Goal: Task Accomplishment & Management: Complete application form

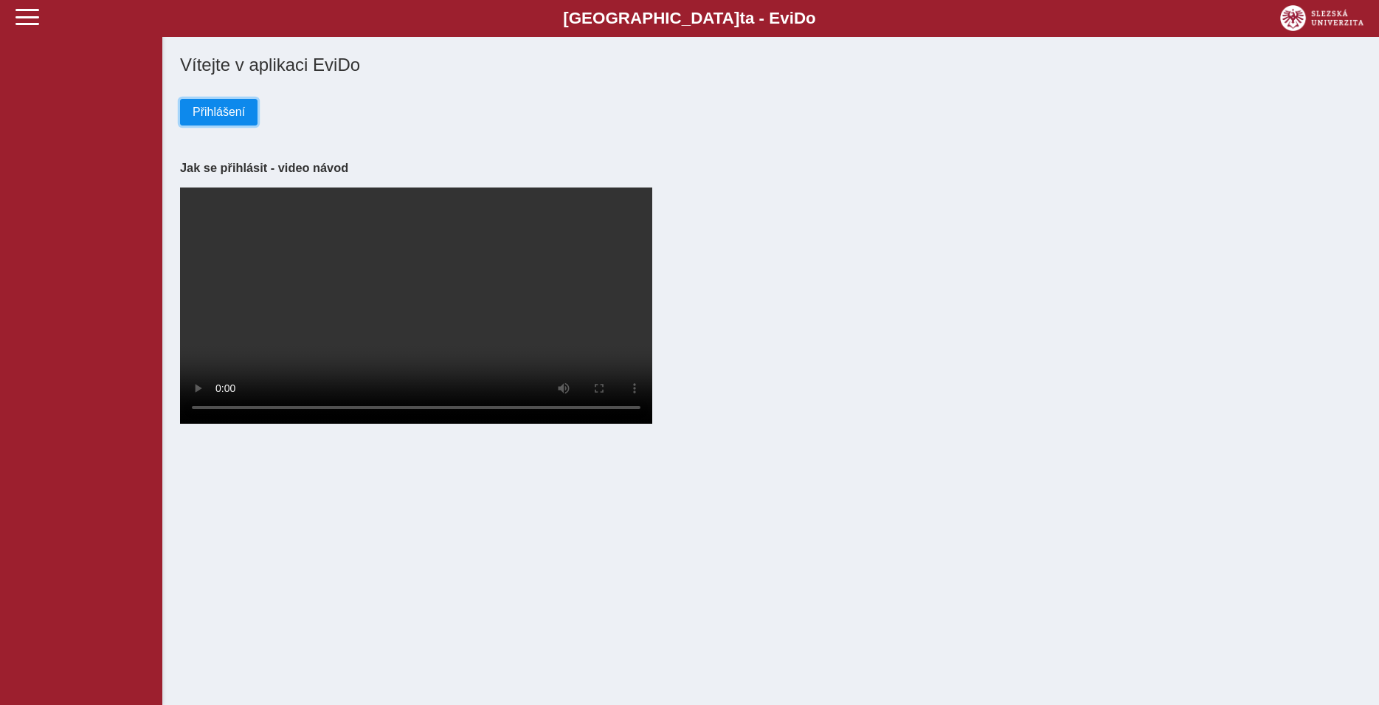
click at [232, 123] on button "Přihlášení" at bounding box center [218, 112] width 77 height 27
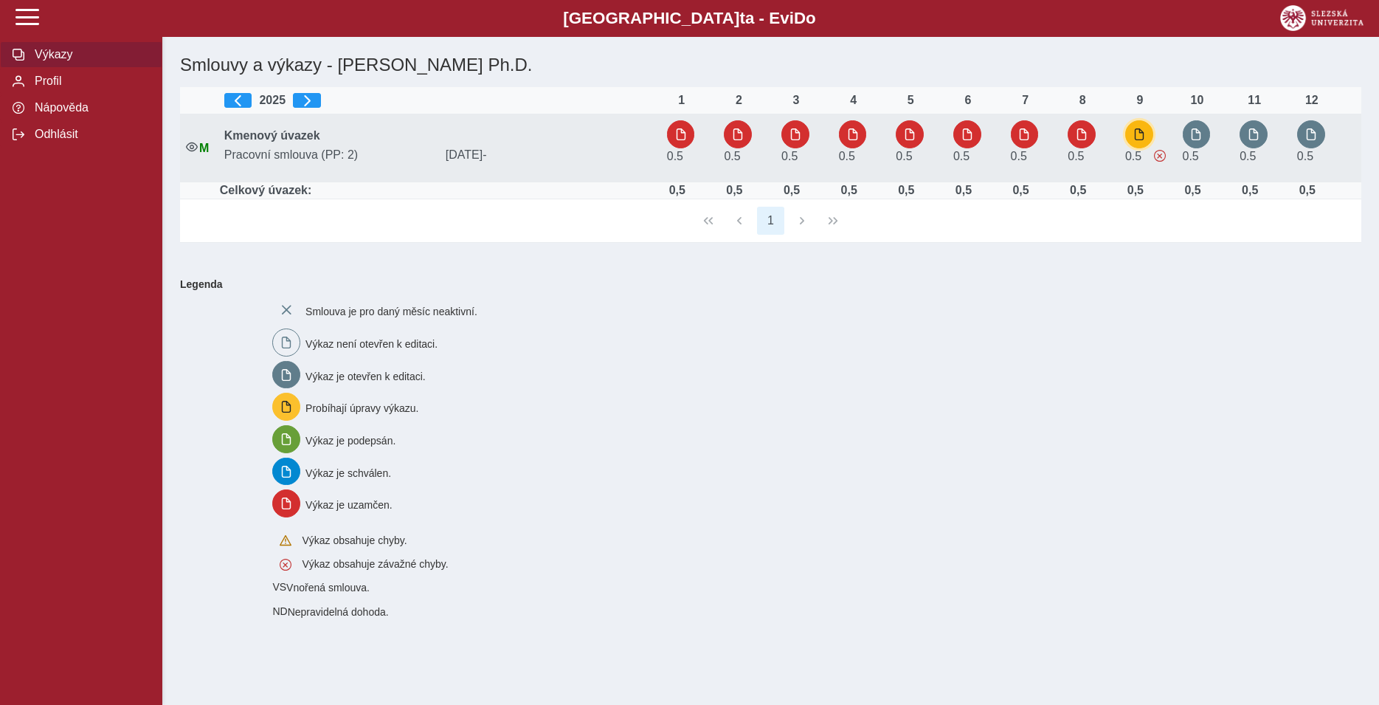
click at [1138, 134] on span "button" at bounding box center [1140, 134] width 12 height 12
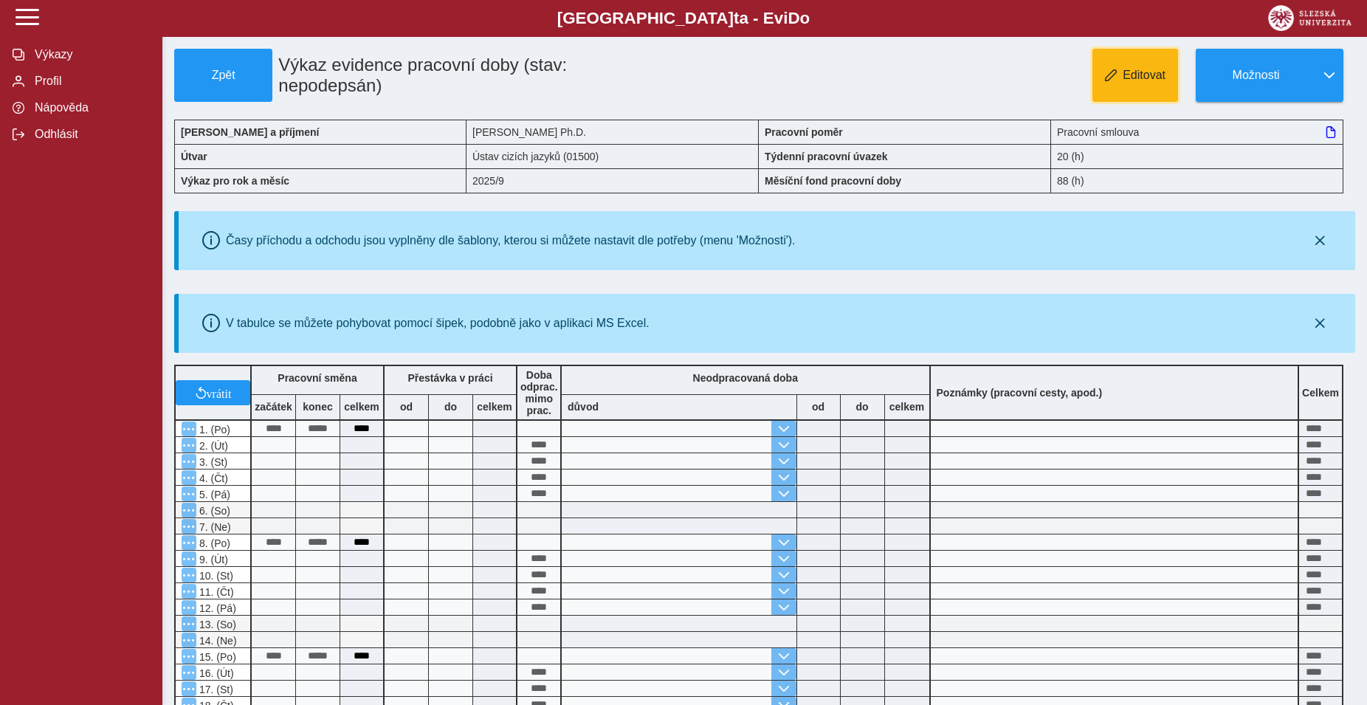
click at [1125, 91] on button "Editovat" at bounding box center [1135, 75] width 86 height 53
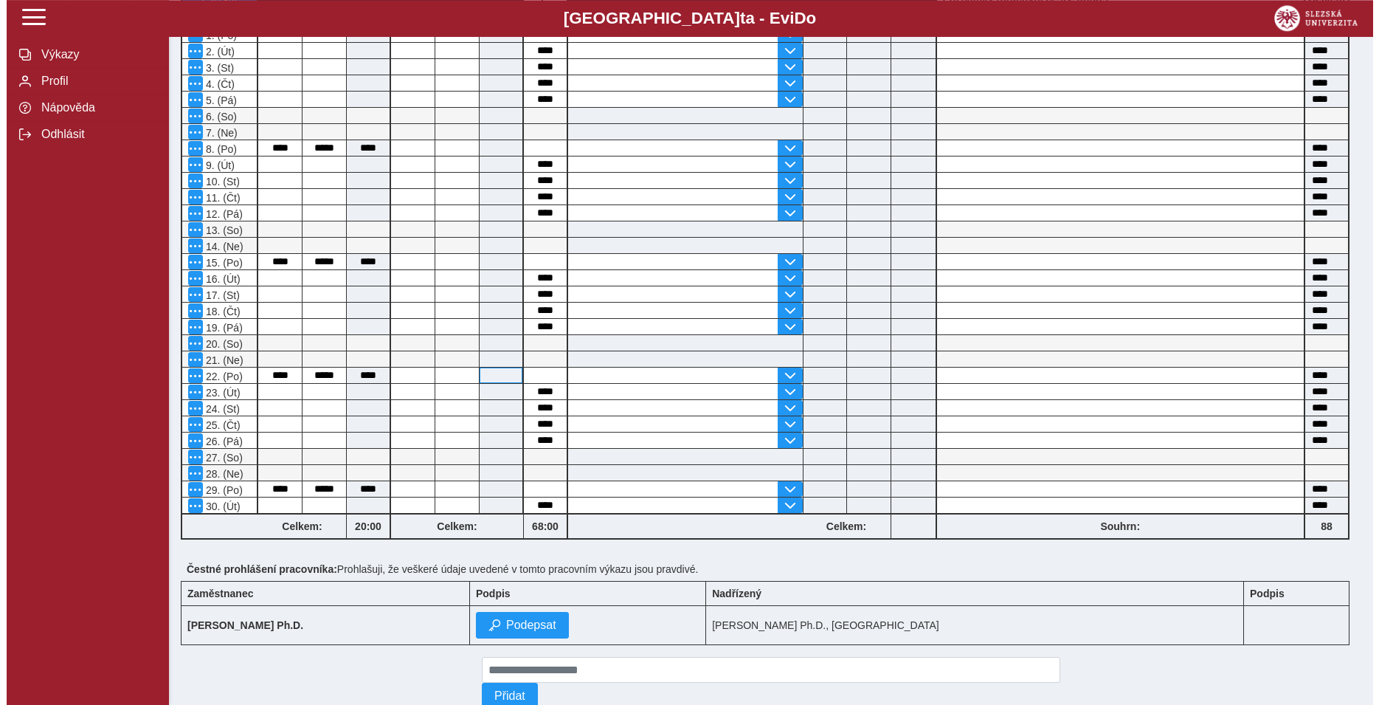
scroll to position [449, 0]
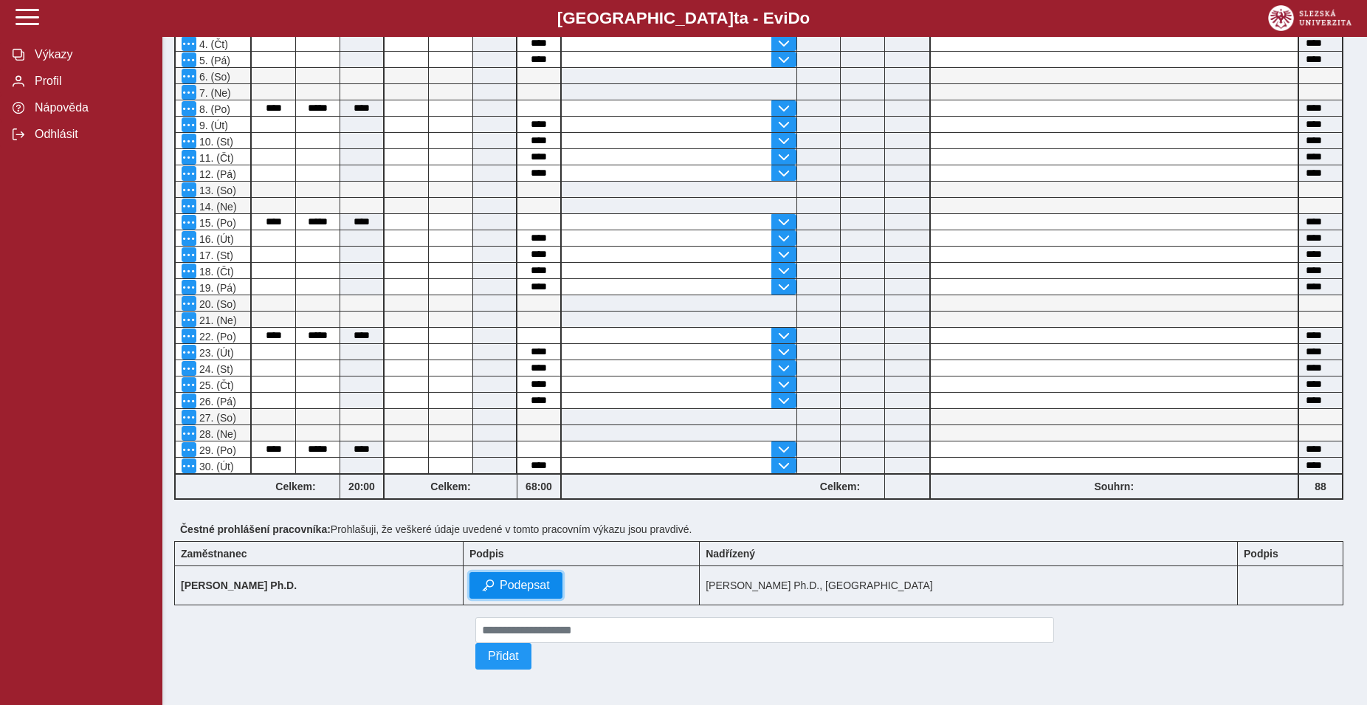
click at [550, 579] on span "Podepsat" at bounding box center [525, 585] width 50 height 13
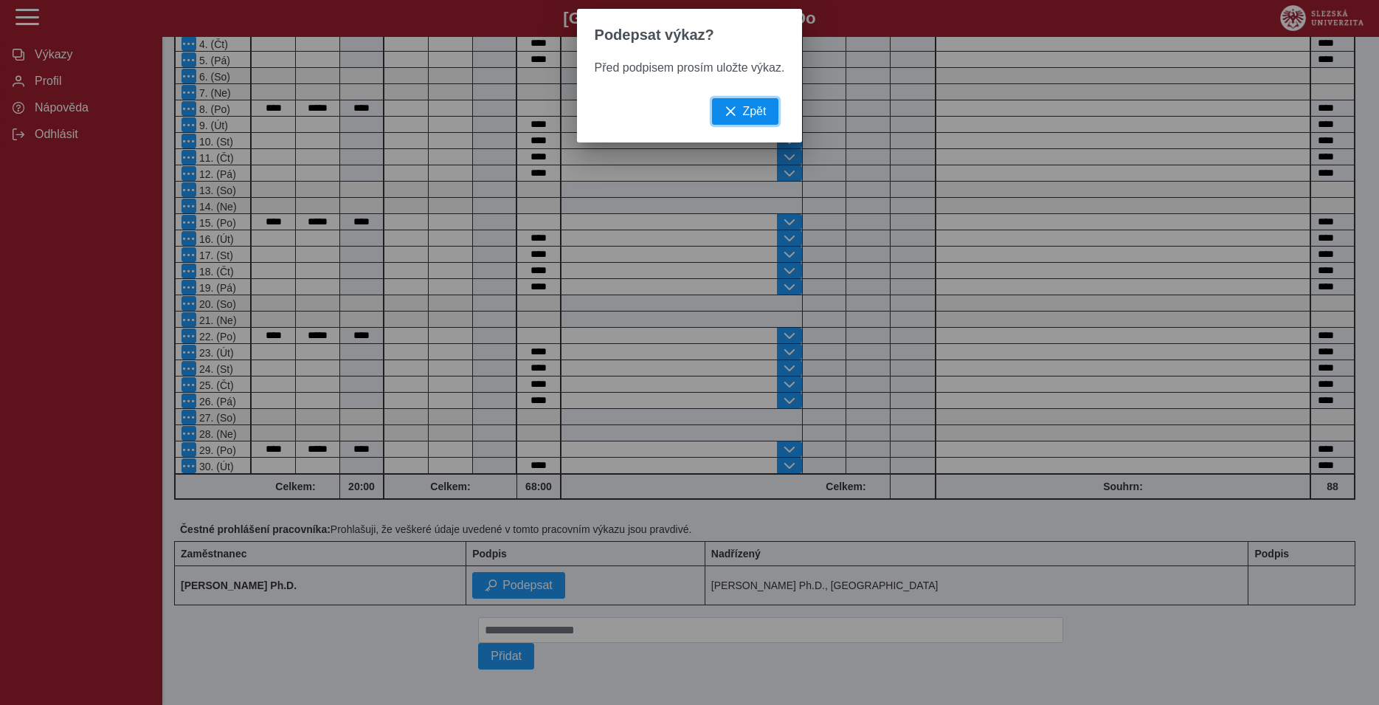
click at [749, 117] on span "Zpět" at bounding box center [754, 111] width 24 height 13
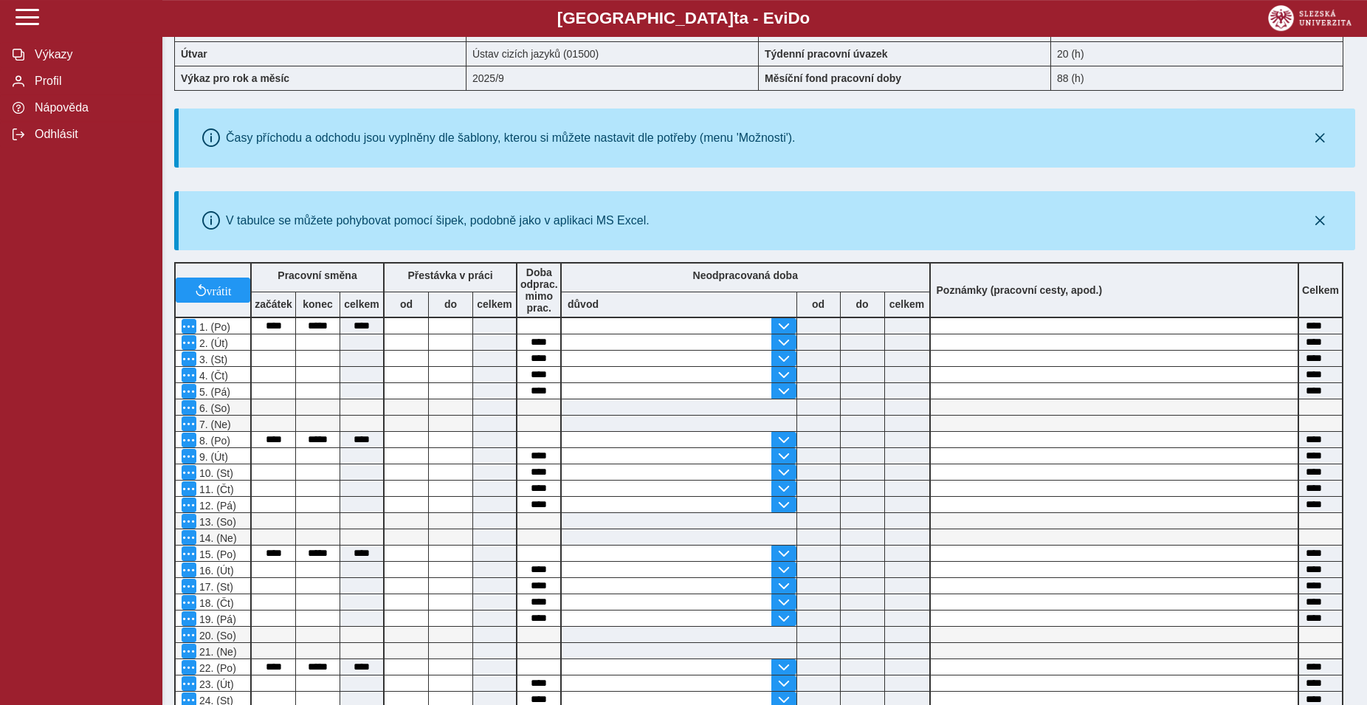
scroll to position [0, 0]
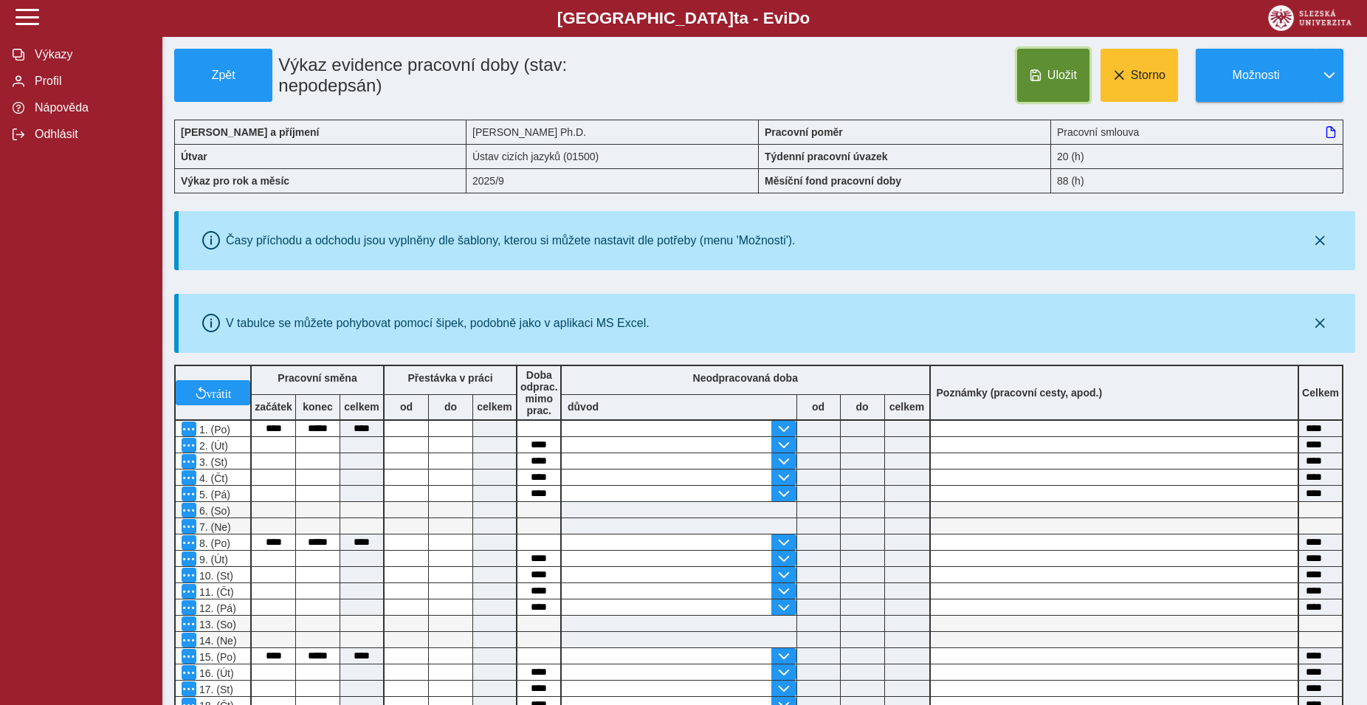
click at [1061, 72] on span "Uložit" at bounding box center [1062, 75] width 30 height 13
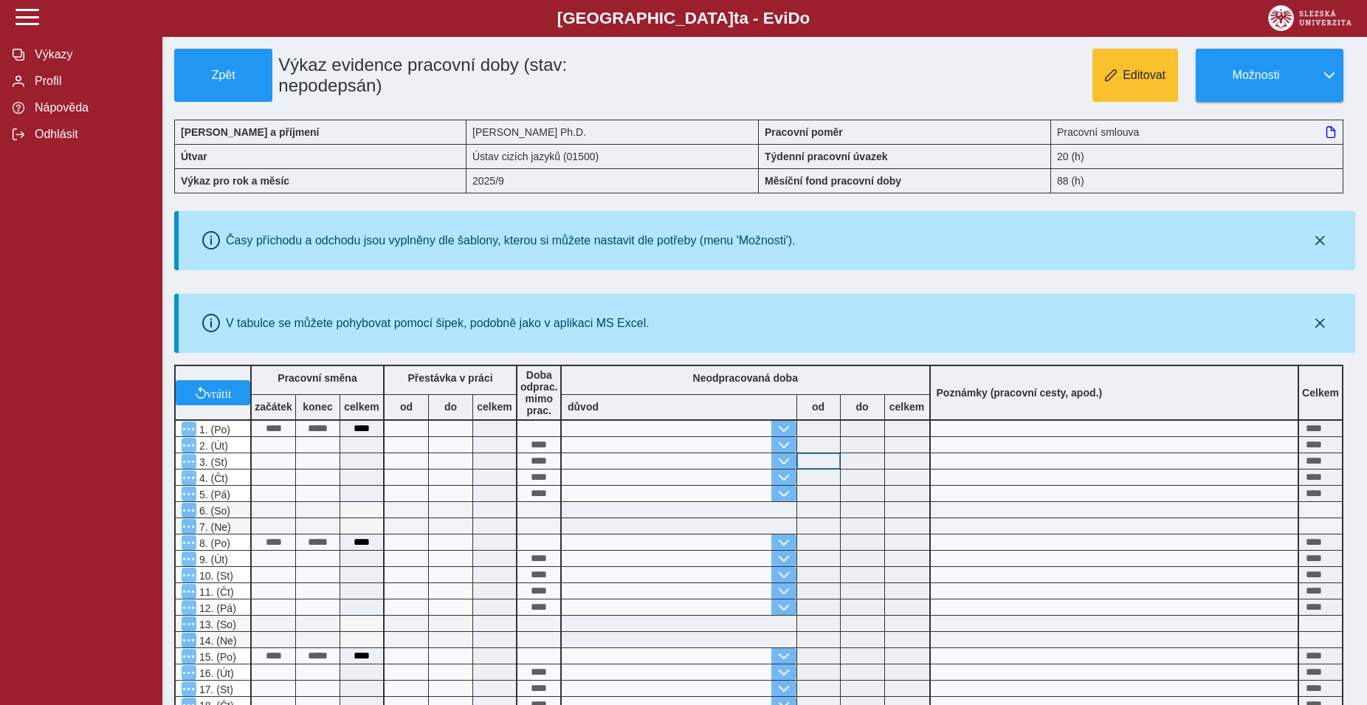
scroll to position [449, 0]
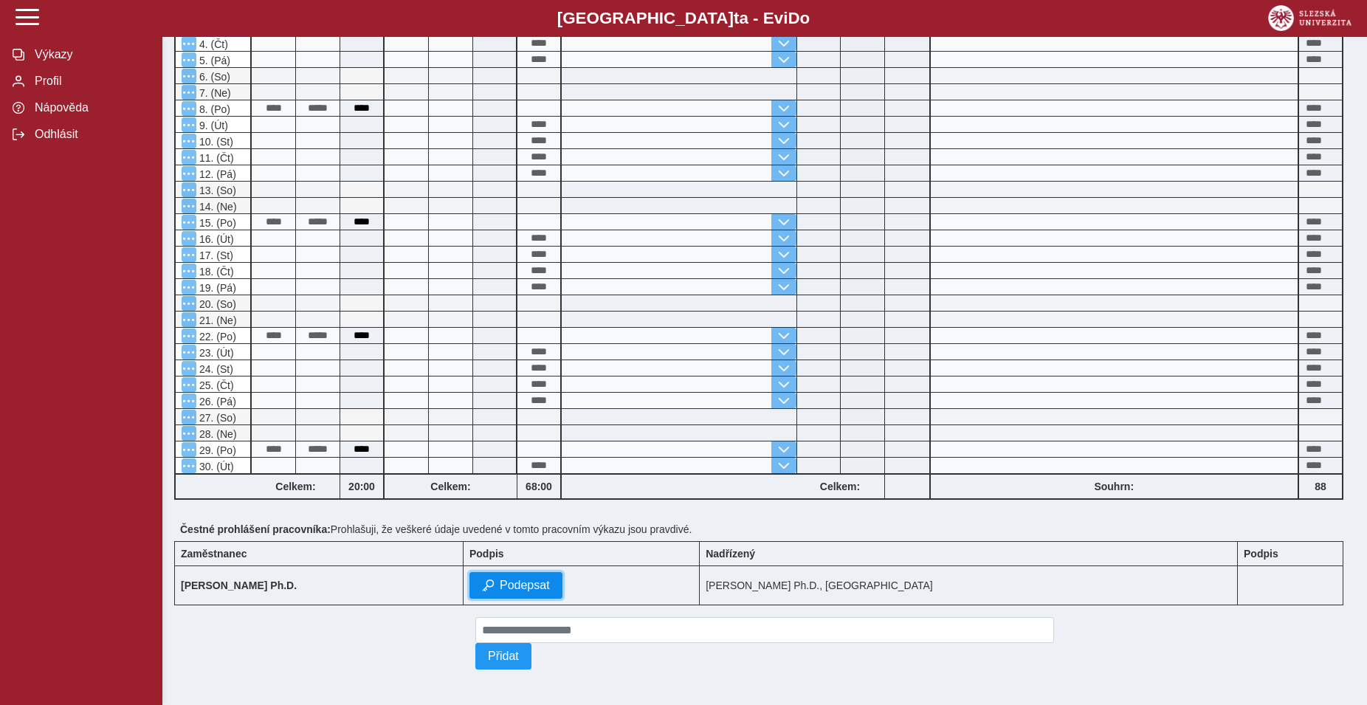
click at [562, 587] on button "Podepsat" at bounding box center [515, 585] width 93 height 27
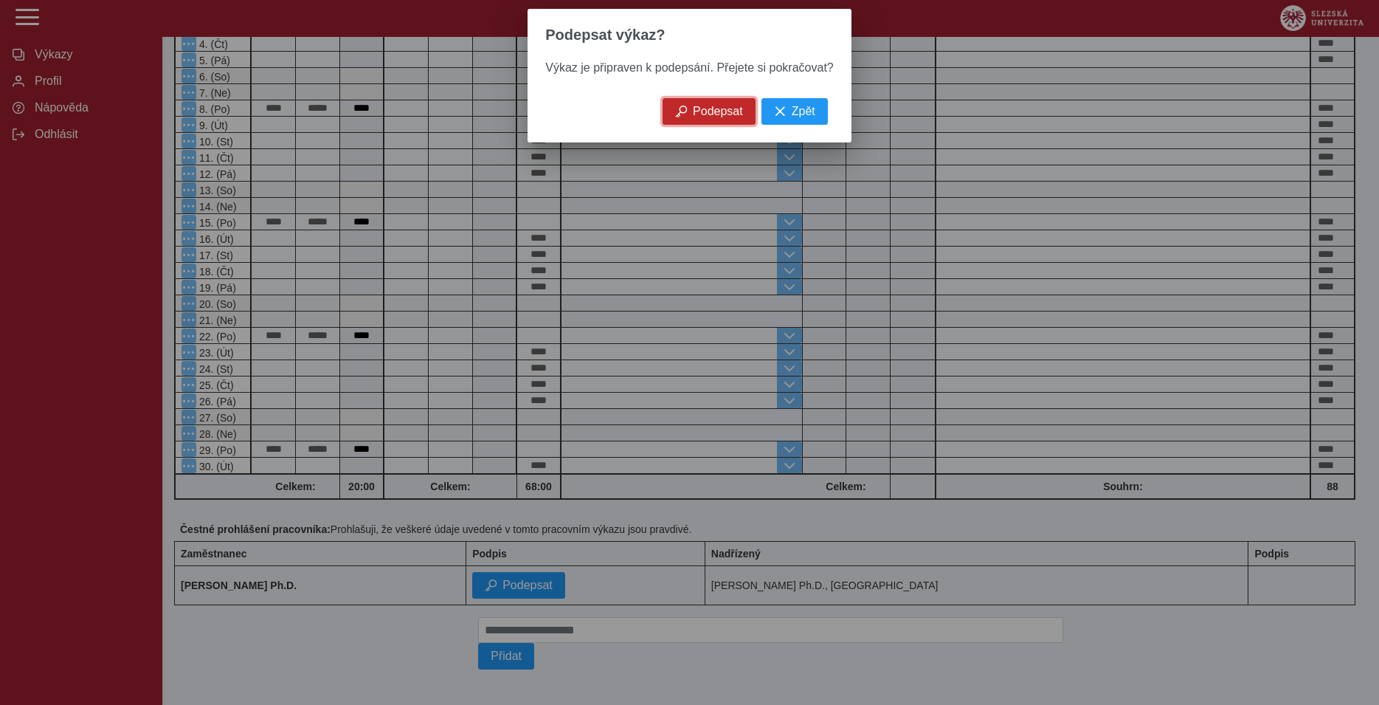
click at [713, 118] on span "Podepsat" at bounding box center [718, 111] width 50 height 13
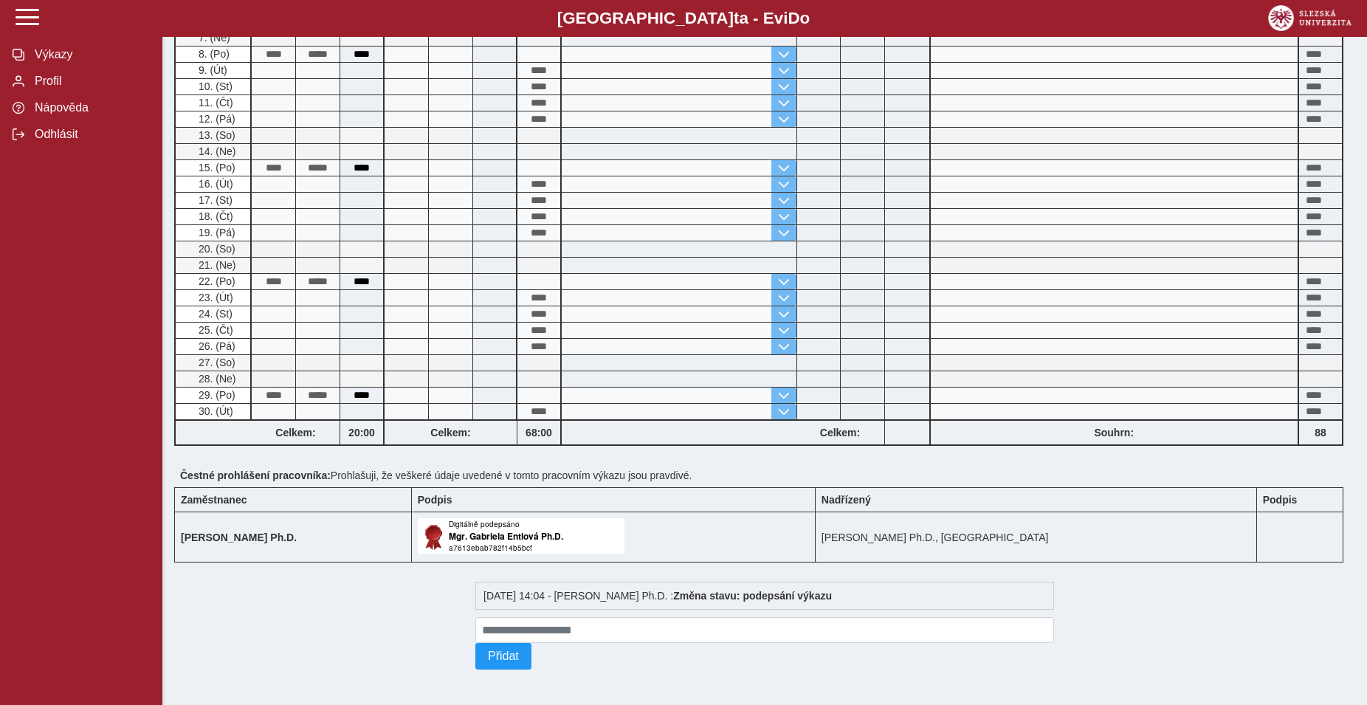
scroll to position [0, 0]
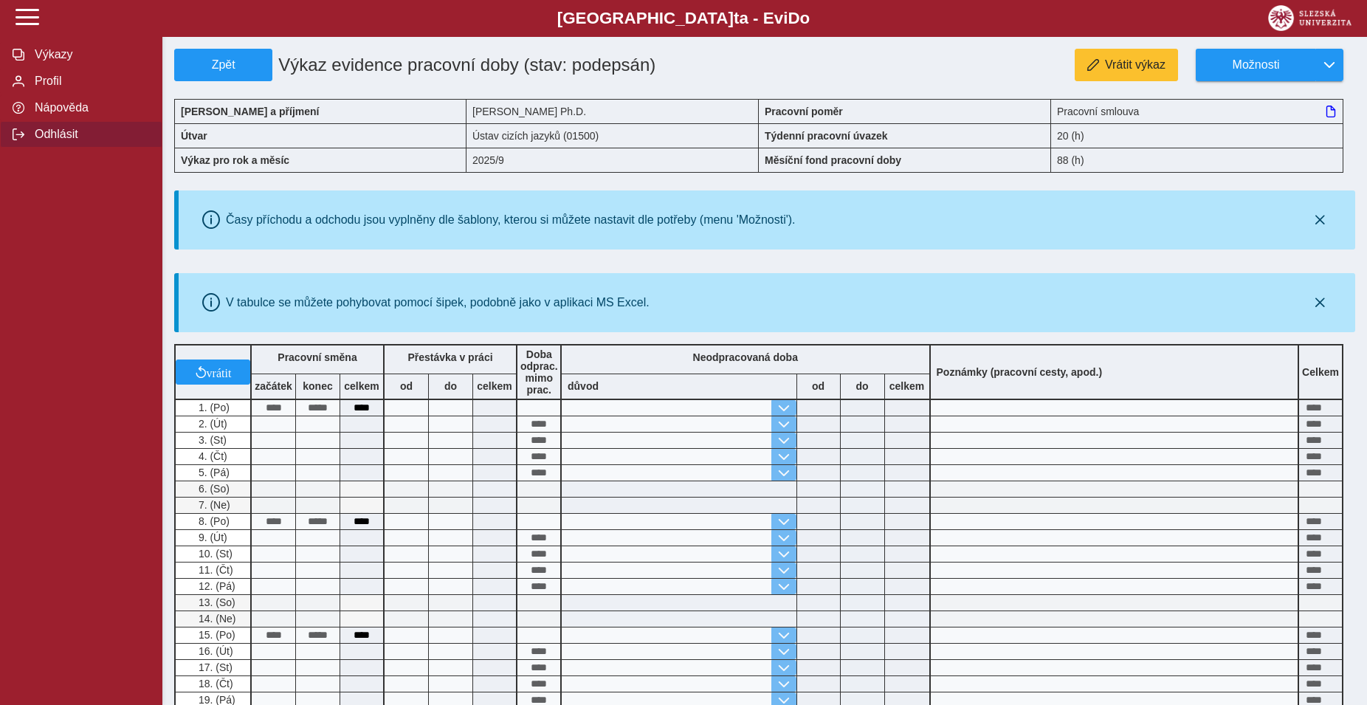
click at [26, 148] on button "Odhlásit" at bounding box center [81, 134] width 162 height 27
